Goal: Transaction & Acquisition: Purchase product/service

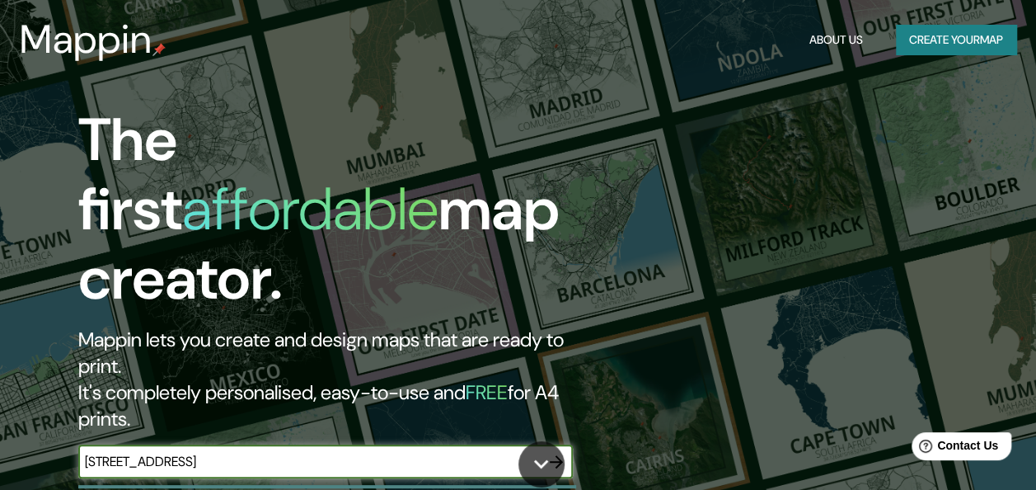
type input "[STREET_ADDRESS]"
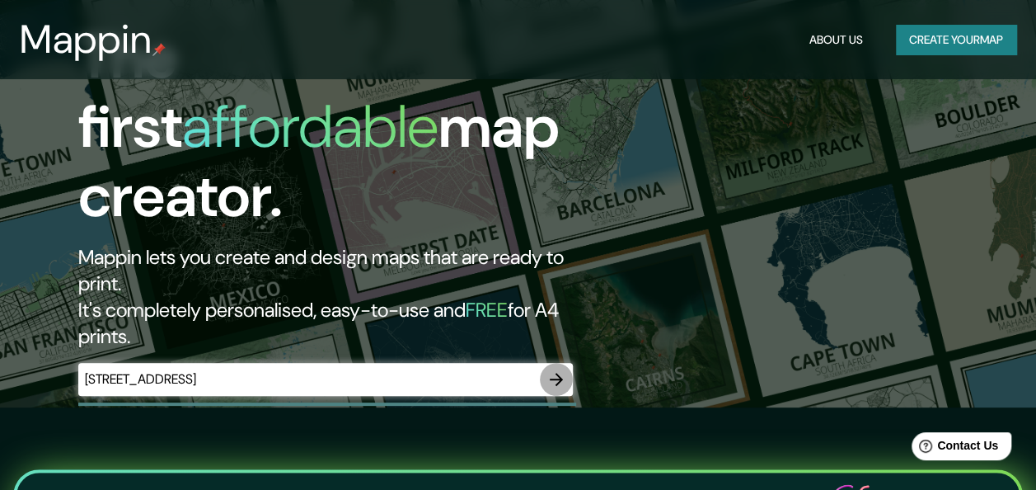
click at [554, 369] on icon "button" at bounding box center [556, 379] width 20 height 20
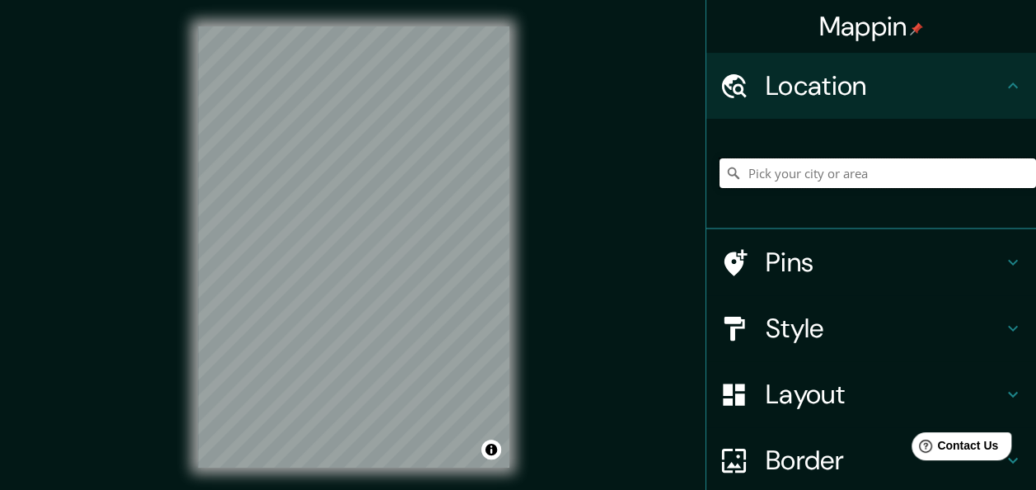
click at [845, 173] on input "Pick your city or area" at bounding box center [878, 173] width 317 height 30
drag, startPoint x: 945, startPoint y: 176, endPoint x: 772, endPoint y: 188, distance: 173.5
click at [772, 188] on div "[GEOGRAPHIC_DATA], [GEOGRAPHIC_DATA], [GEOGRAPHIC_DATA]" at bounding box center [878, 173] width 317 height 82
type input "[STREET_ADDRESS]"
drag, startPoint x: 546, startPoint y: 46, endPoint x: 196, endPoint y: 281, distance: 421.8
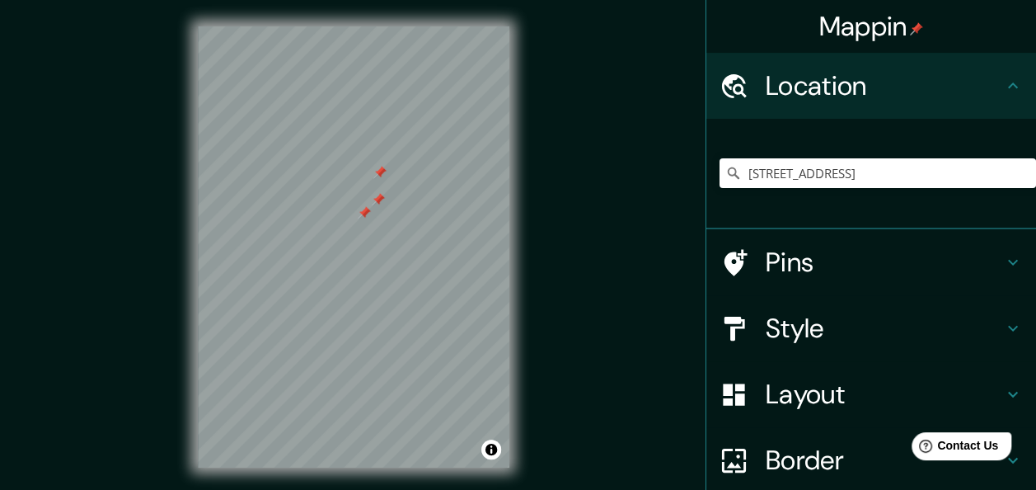
click at [196, 285] on div "Mappin Location [STREET_ADDRESS] [STREET_ADDRESS] Pins Style Layout Border Choo…" at bounding box center [518, 260] width 1036 height 520
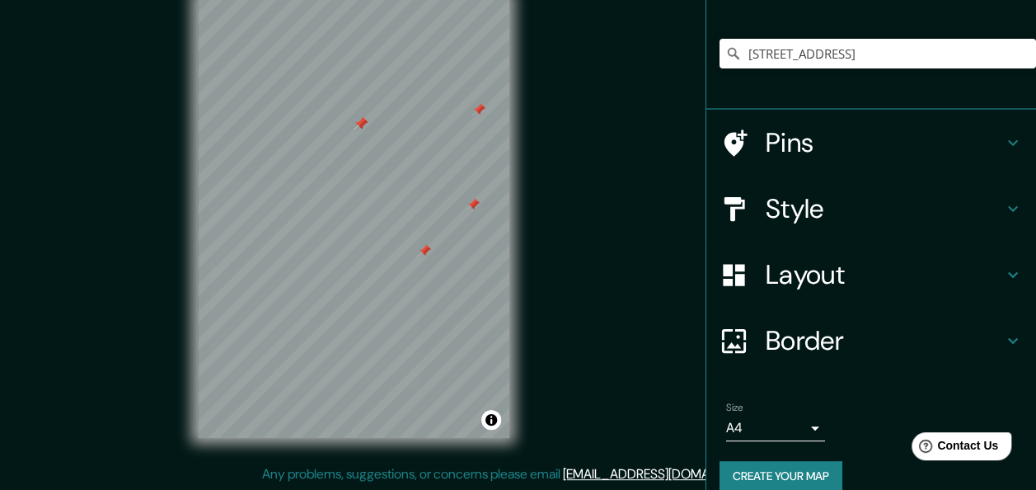
scroll to position [140, 0]
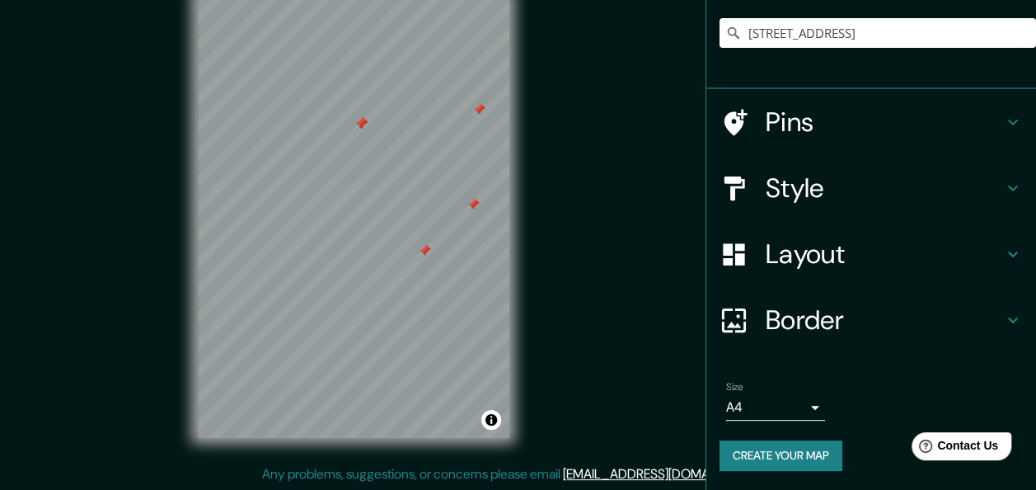
click at [794, 412] on body "Mappin Location [STREET_ADDRESS] [STREET_ADDRESS] Pins Style Layout Border Choo…" at bounding box center [518, 215] width 1036 height 490
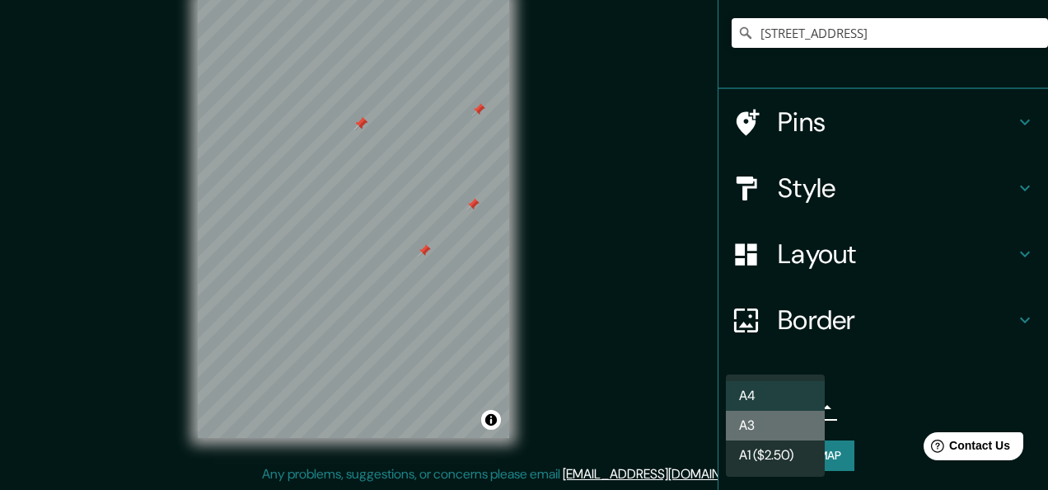
click at [790, 420] on li "A3" at bounding box center [775, 425] width 99 height 30
click at [803, 401] on body "Mappin Location [STREET_ADDRESS] [STREET_ADDRESS] Pins Style Layout Border Choo…" at bounding box center [524, 215] width 1048 height 490
click at [769, 374] on ul "A4 A3 A1 ($2.50)" at bounding box center [775, 425] width 99 height 102
click at [766, 387] on li "A4" at bounding box center [775, 396] width 99 height 30
type input "single"
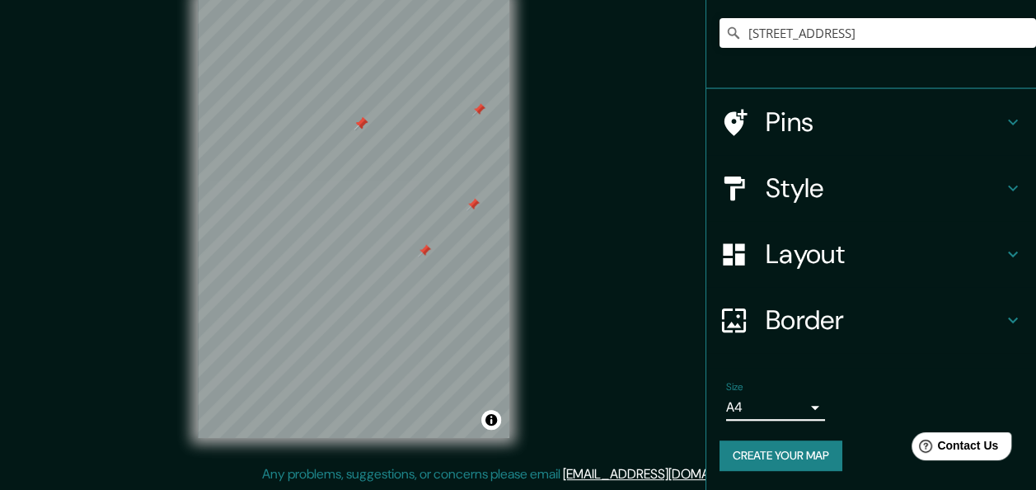
click at [867, 325] on h4 "Border" at bounding box center [884, 319] width 237 height 33
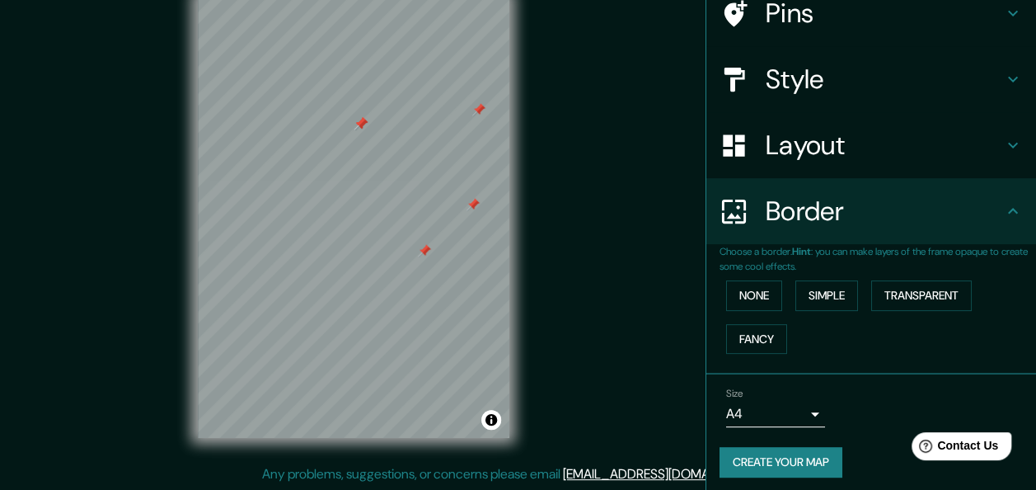
scroll to position [114, 0]
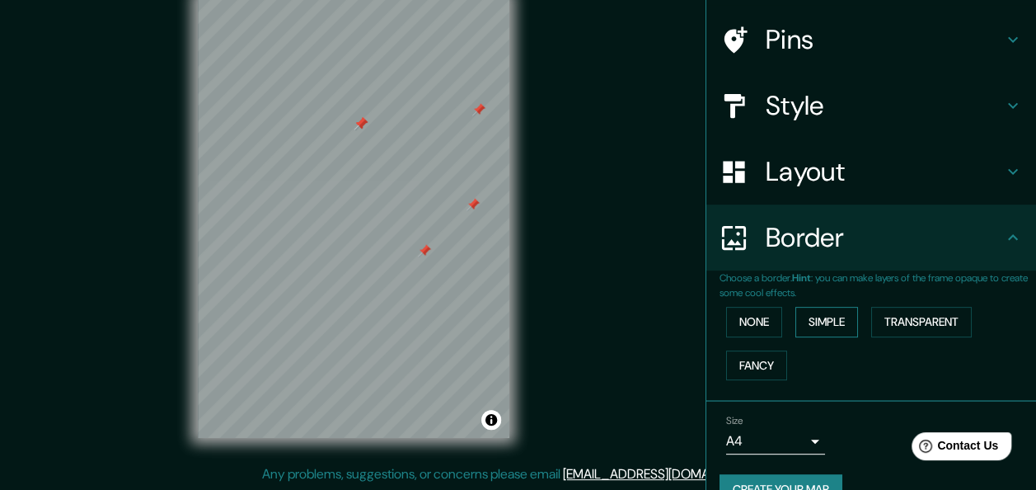
click at [833, 315] on button "Simple" at bounding box center [826, 322] width 63 height 30
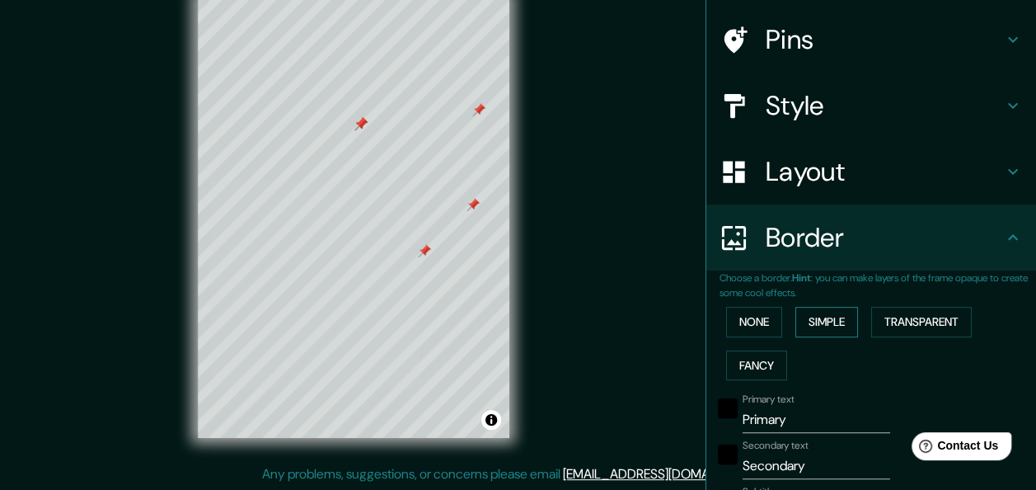
click at [832, 316] on button "Simple" at bounding box center [826, 322] width 63 height 30
type input "151"
type input "30"
click at [726, 317] on button "None" at bounding box center [754, 322] width 56 height 30
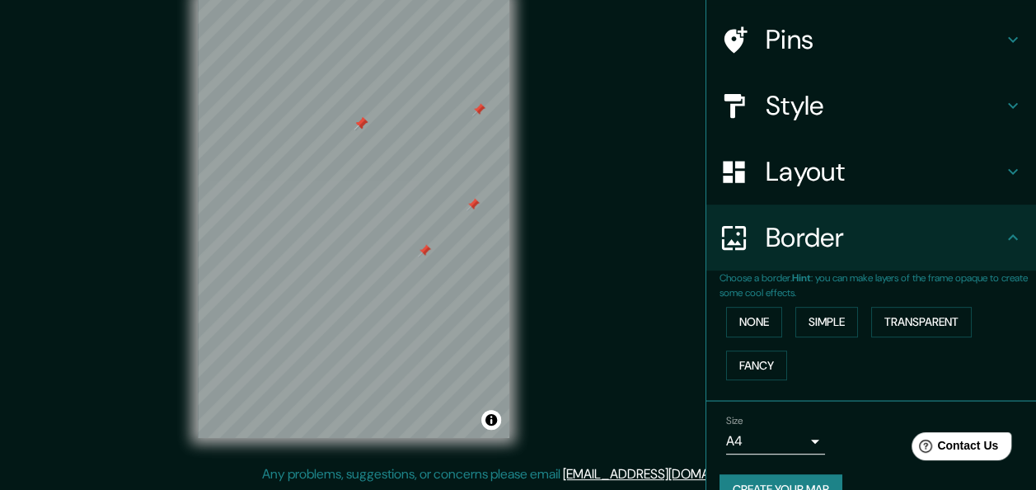
click at [870, 178] on h4 "Layout" at bounding box center [884, 171] width 237 height 33
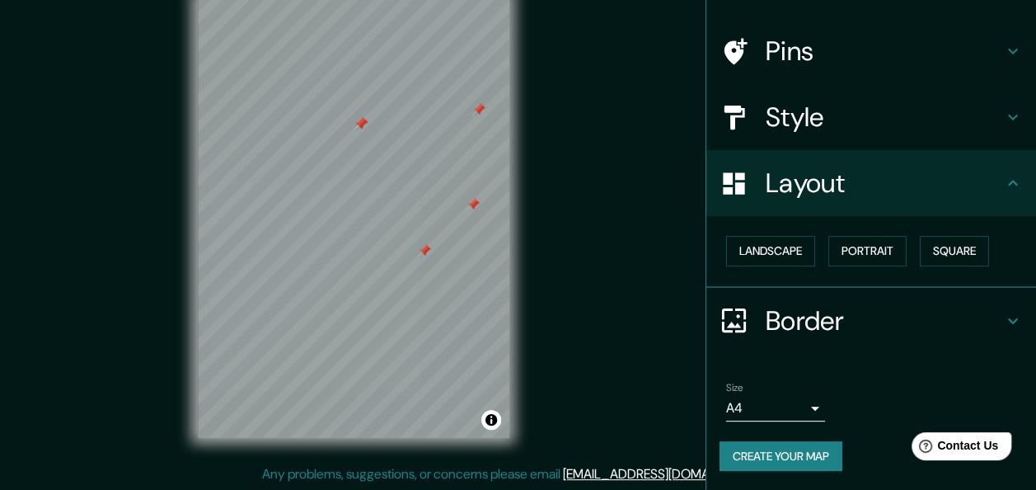
scroll to position [102, 0]
click at [925, 108] on h4 "Style" at bounding box center [884, 117] width 237 height 33
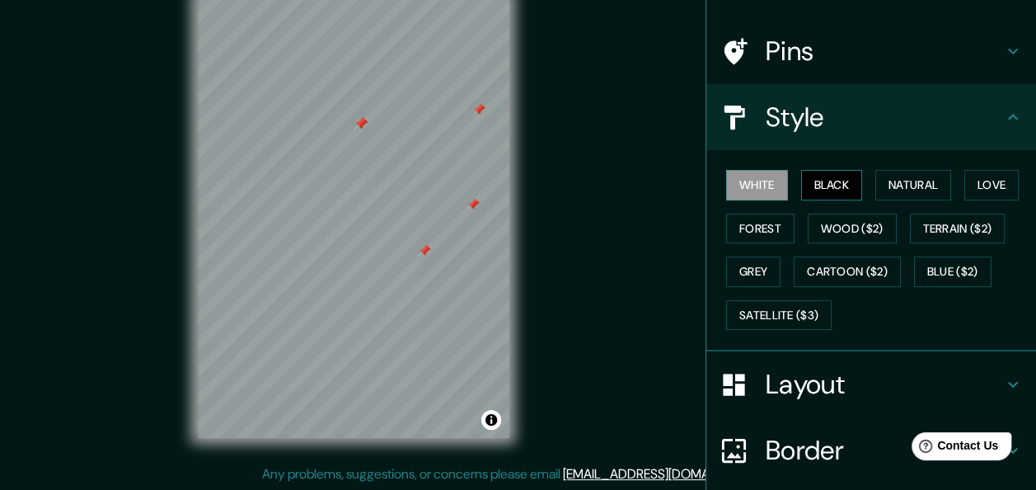
click at [833, 178] on button "Black" at bounding box center [832, 185] width 62 height 30
click at [911, 190] on button "Natural" at bounding box center [913, 185] width 76 height 30
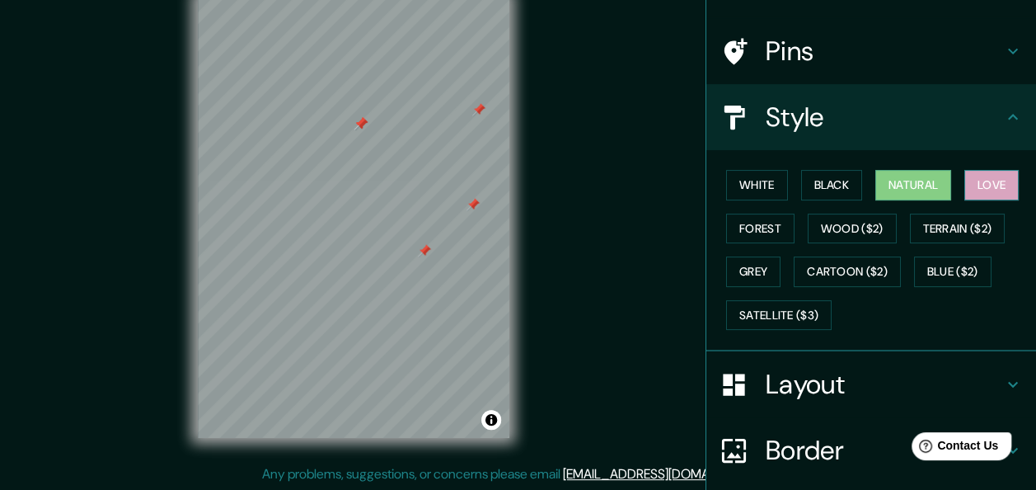
click at [979, 186] on button "Love" at bounding box center [991, 185] width 54 height 30
click at [755, 226] on button "Forest" at bounding box center [760, 228] width 68 height 30
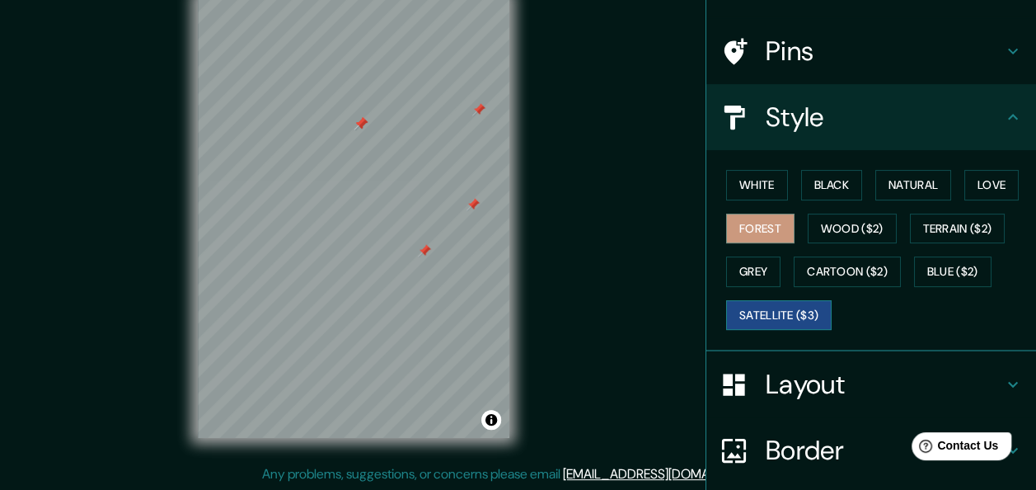
click at [793, 313] on button "Satellite ($3)" at bounding box center [779, 315] width 106 height 30
click at [958, 264] on button "Blue ($2)" at bounding box center [952, 271] width 77 height 30
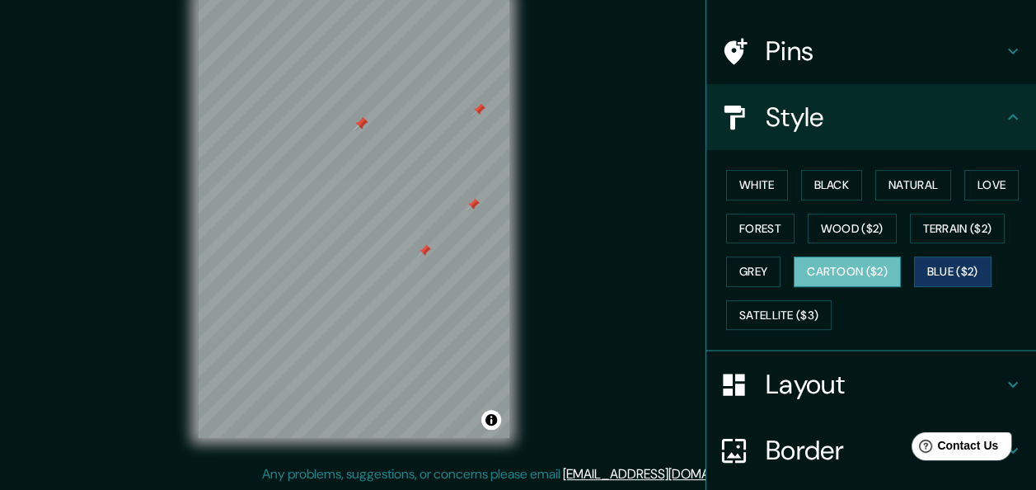
click at [842, 279] on button "Cartoon ($2)" at bounding box center [847, 271] width 107 height 30
click at [756, 265] on button "Grey" at bounding box center [753, 271] width 54 height 30
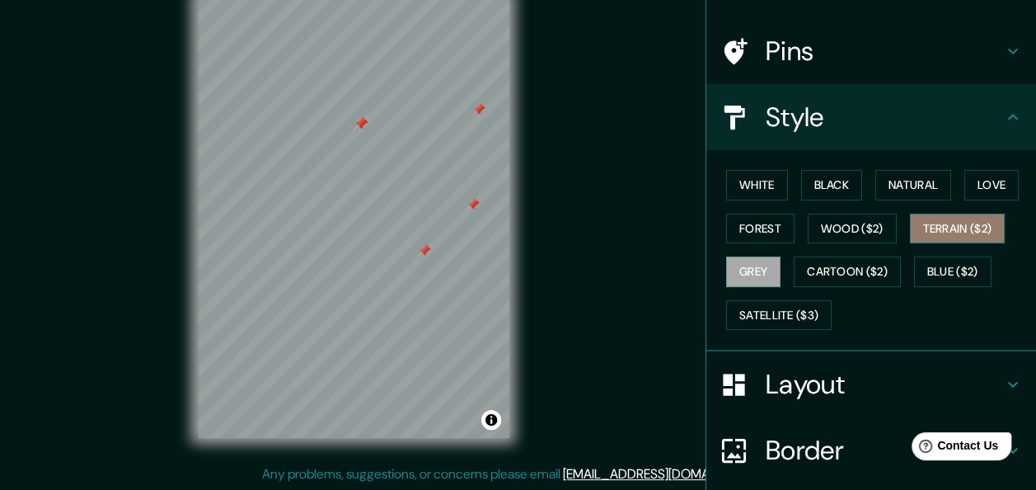
click at [969, 234] on button "Terrain ($2)" at bounding box center [958, 228] width 96 height 30
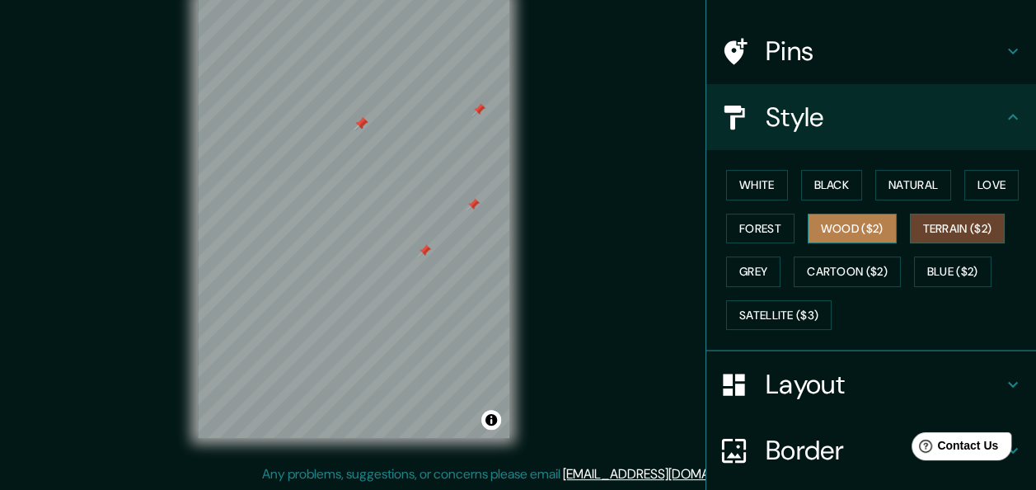
click at [809, 216] on button "Wood ($2)" at bounding box center [852, 228] width 89 height 30
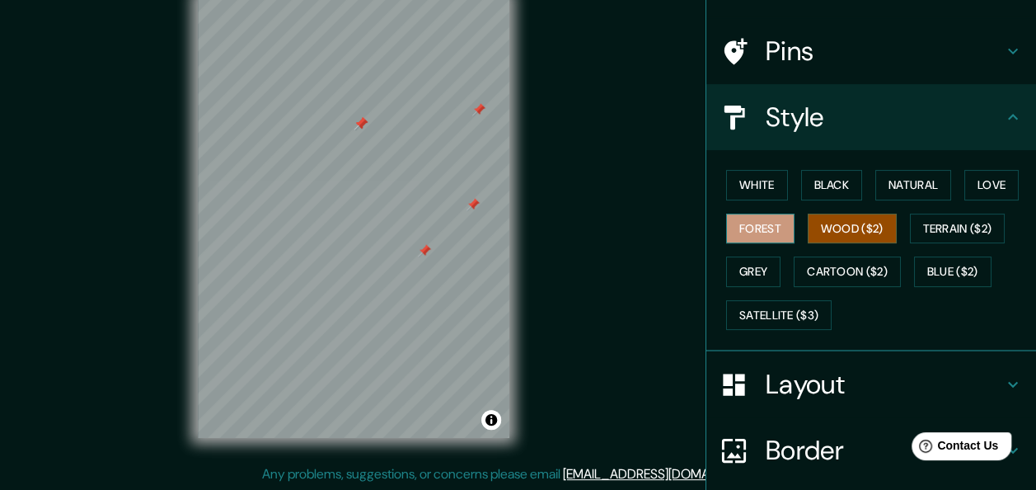
click at [726, 229] on button "Forest" at bounding box center [760, 228] width 68 height 30
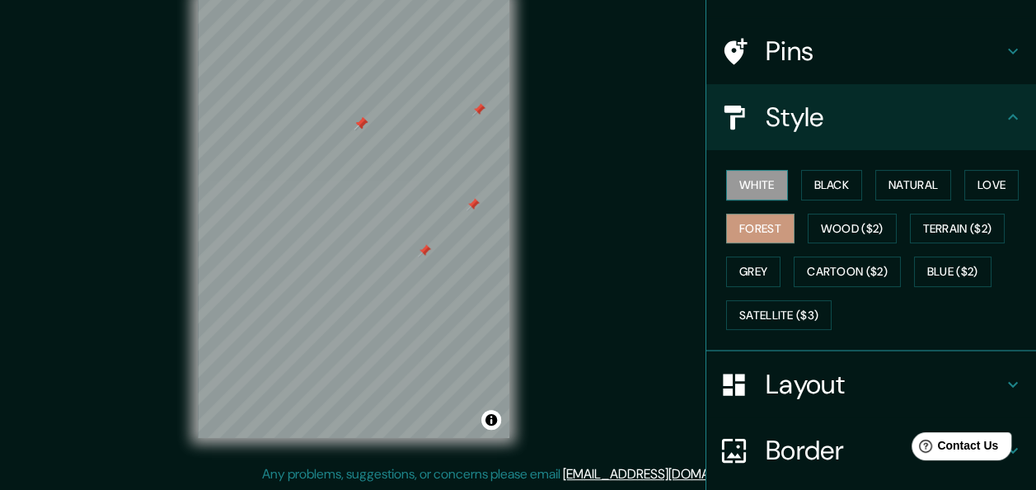
click at [743, 186] on button "White" at bounding box center [757, 185] width 62 height 30
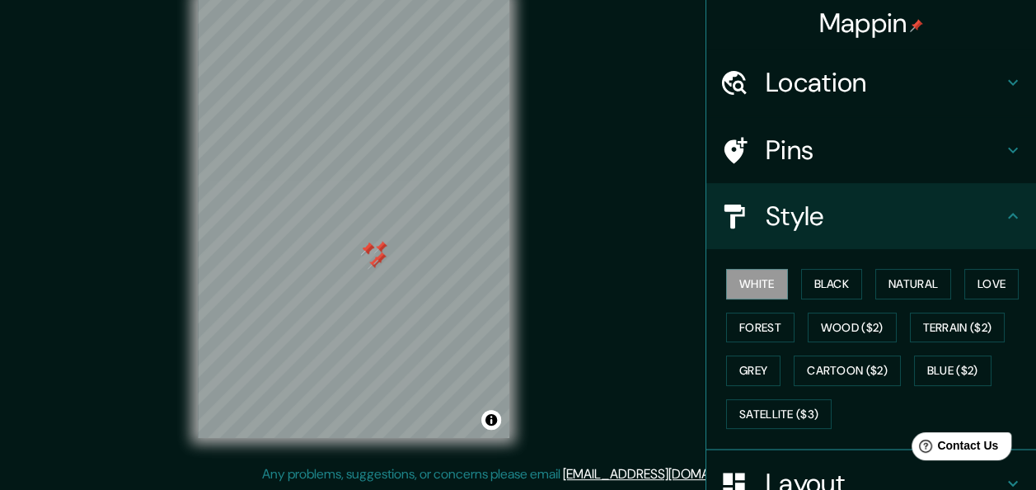
scroll to position [0, 0]
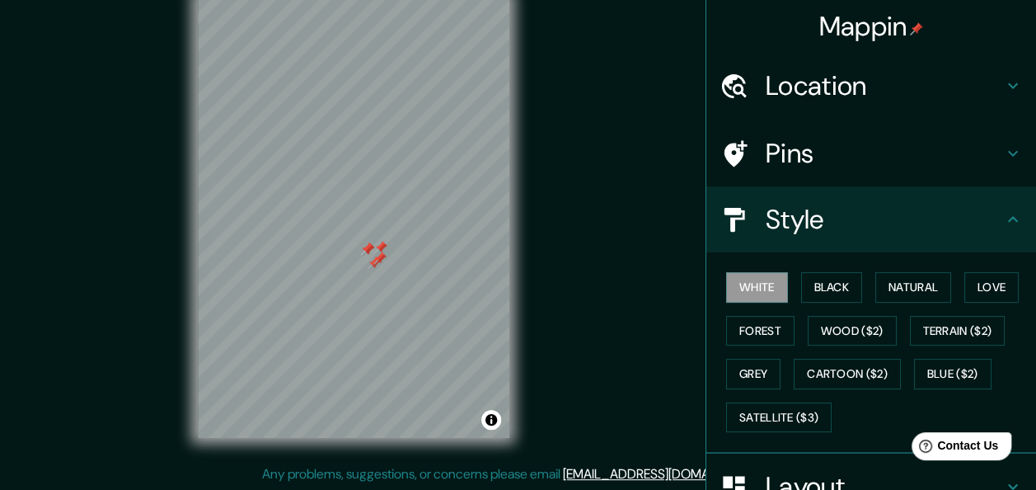
click at [917, 165] on h4 "Pins" at bounding box center [884, 153] width 237 height 33
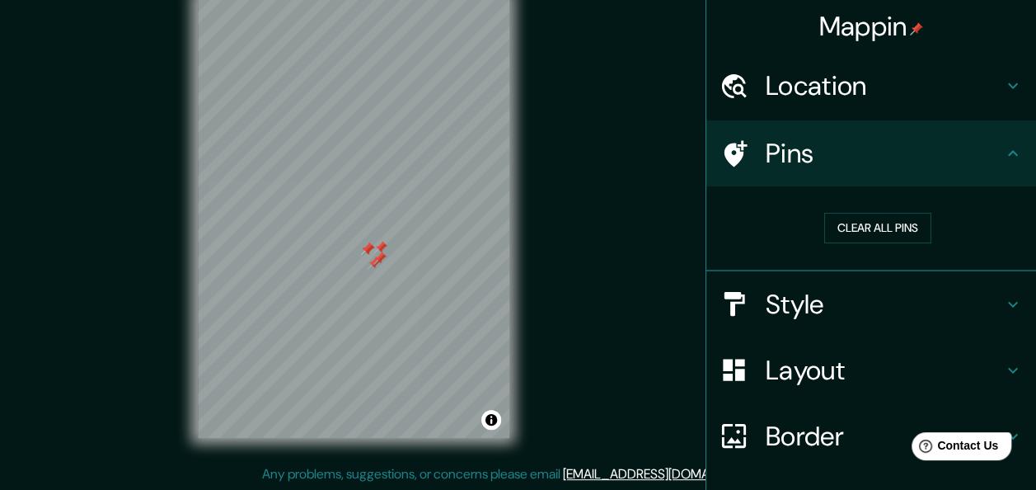
click at [933, 97] on h4 "Location" at bounding box center [884, 85] width 237 height 33
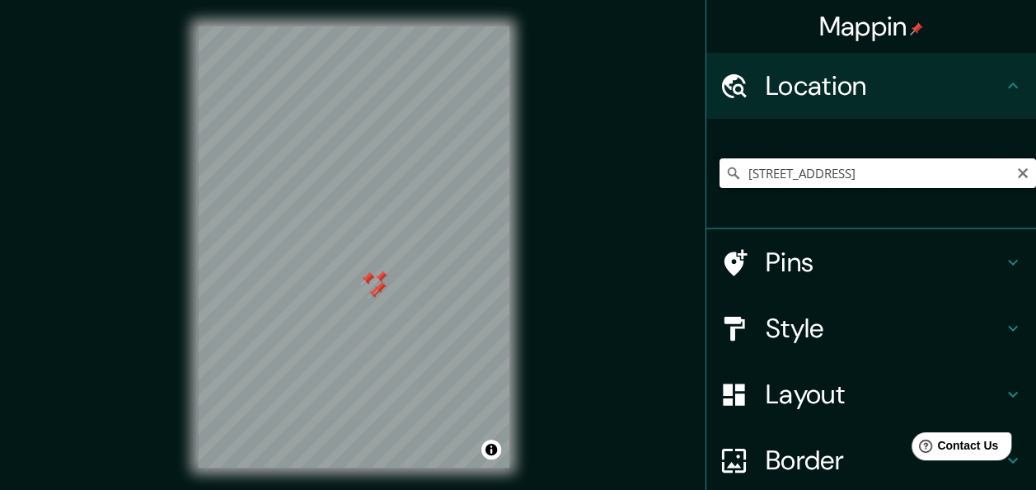
click at [976, 171] on input "[STREET_ADDRESS]" at bounding box center [878, 173] width 317 height 30
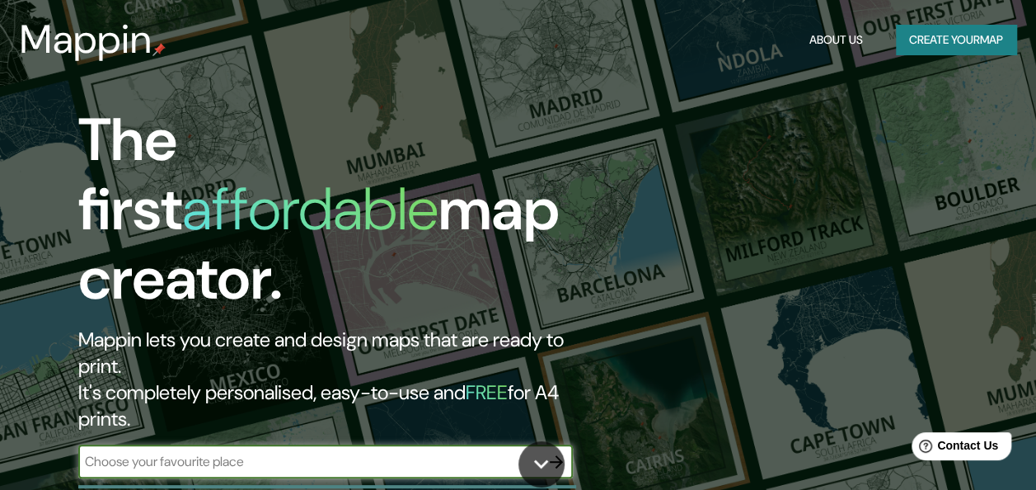
click at [252, 452] on input "text" at bounding box center [309, 461] width 462 height 19
type input "[GEOGRAPHIC_DATA]"
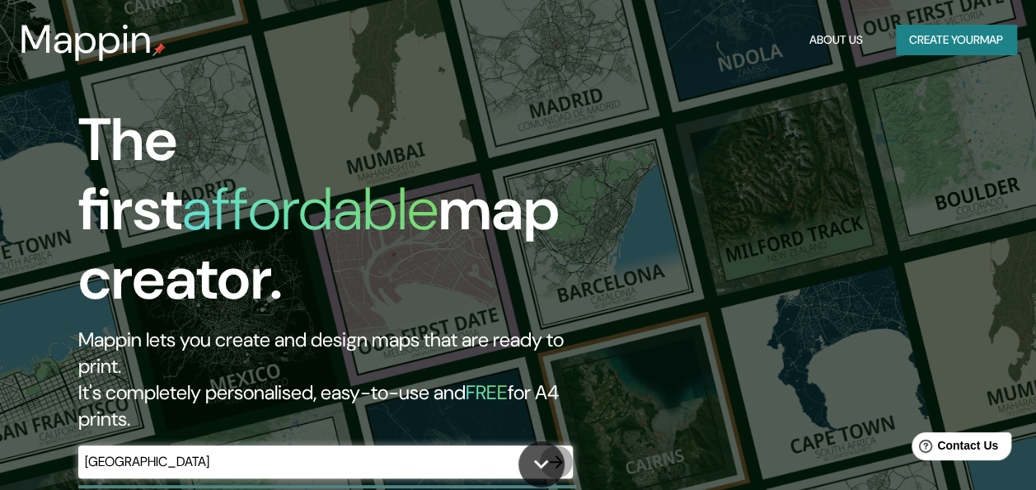
click at [564, 452] on icon "button" at bounding box center [556, 462] width 20 height 20
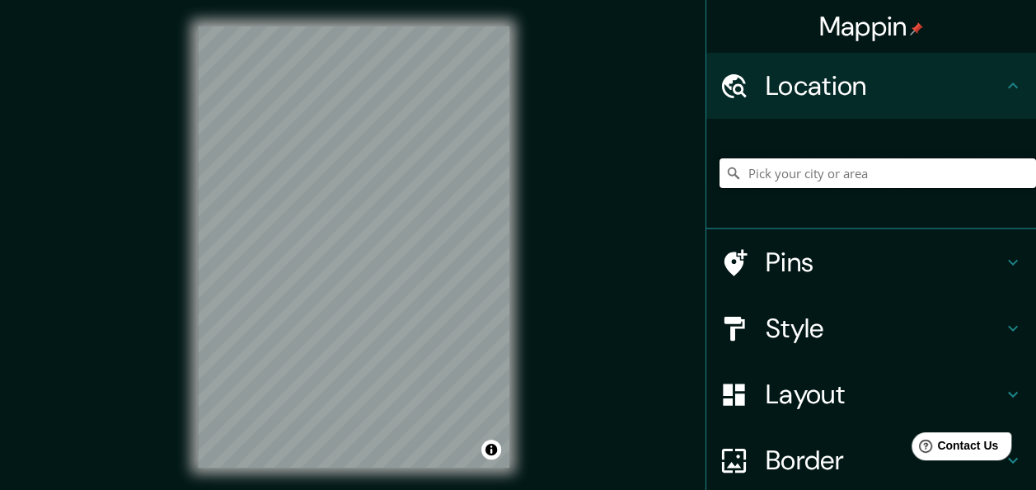
click at [828, 185] on input "Pick your city or area" at bounding box center [878, 173] width 317 height 30
type input "[STREET_ADDRESS]"
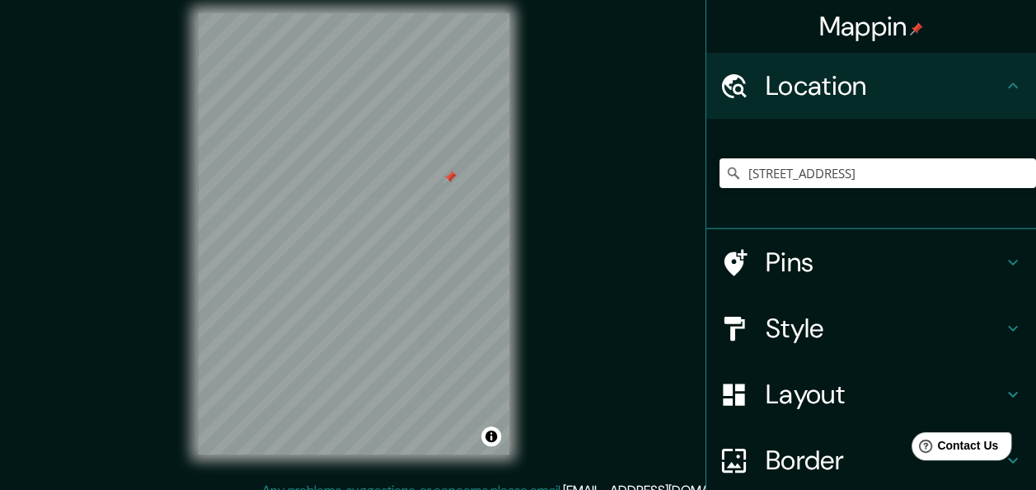
scroll to position [20, 0]
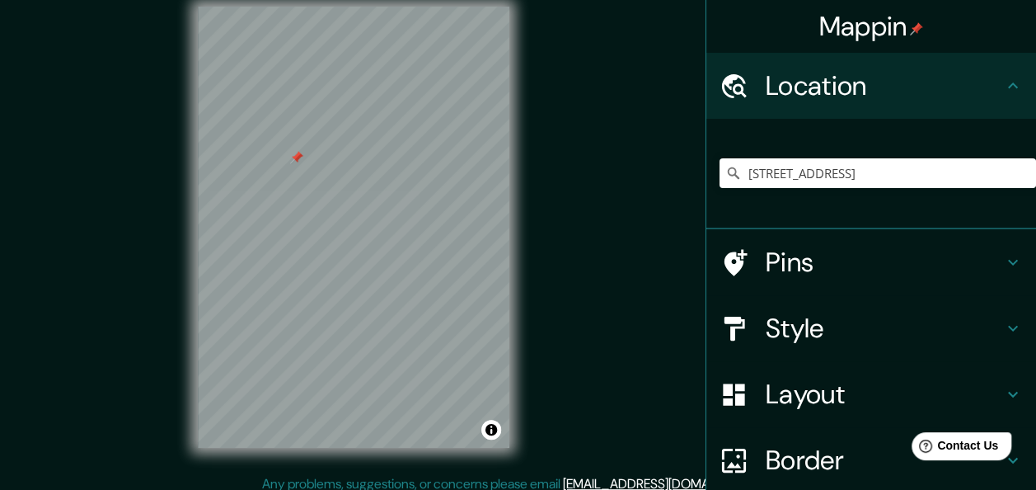
click at [1003, 335] on icon at bounding box center [1013, 328] width 20 height 20
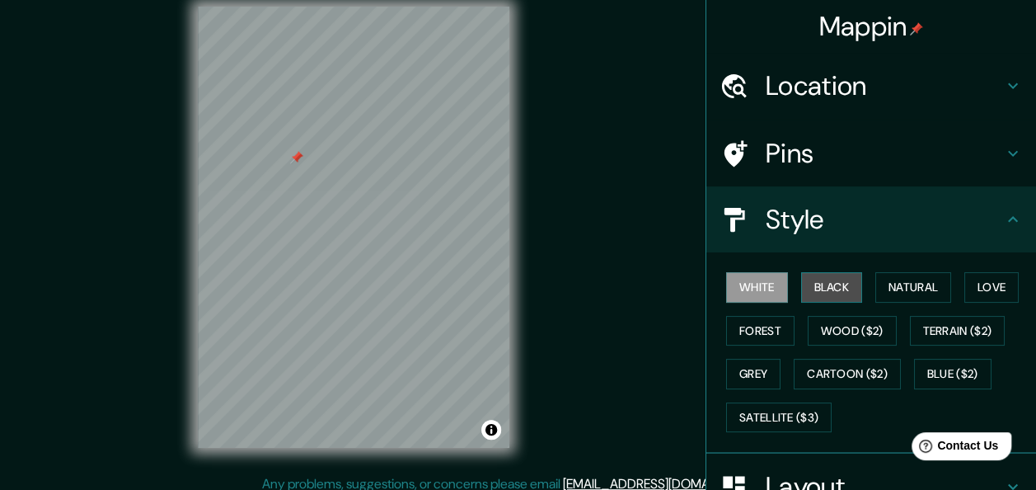
click at [811, 283] on button "Black" at bounding box center [832, 287] width 62 height 30
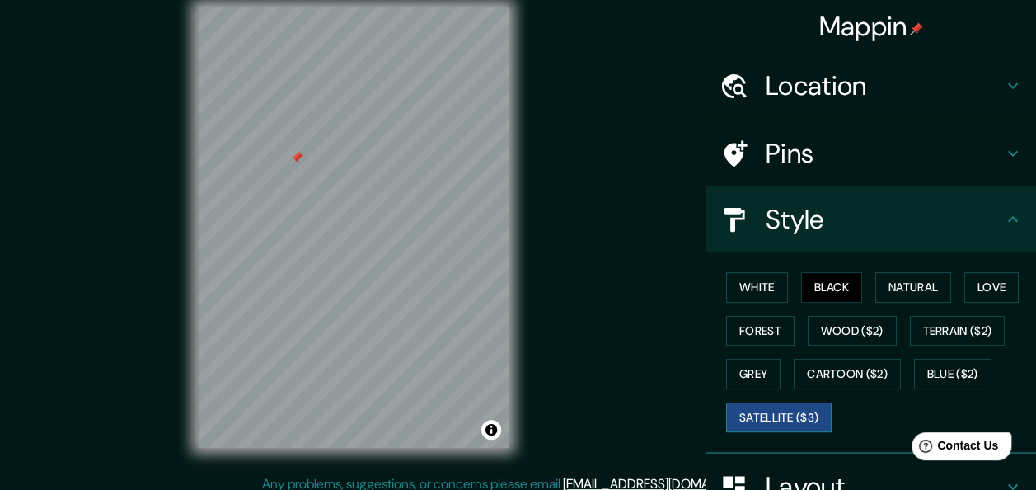
click at [793, 415] on button "Satellite ($3)" at bounding box center [779, 417] width 106 height 30
click at [753, 369] on button "Grey" at bounding box center [753, 374] width 54 height 30
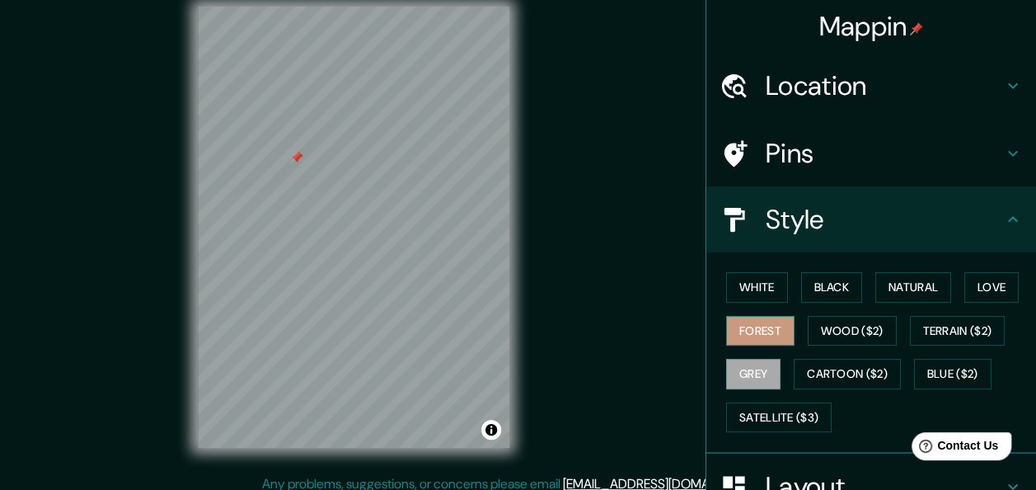
click at [770, 326] on button "Forest" at bounding box center [760, 331] width 68 height 30
